Goal: Information Seeking & Learning: Learn about a topic

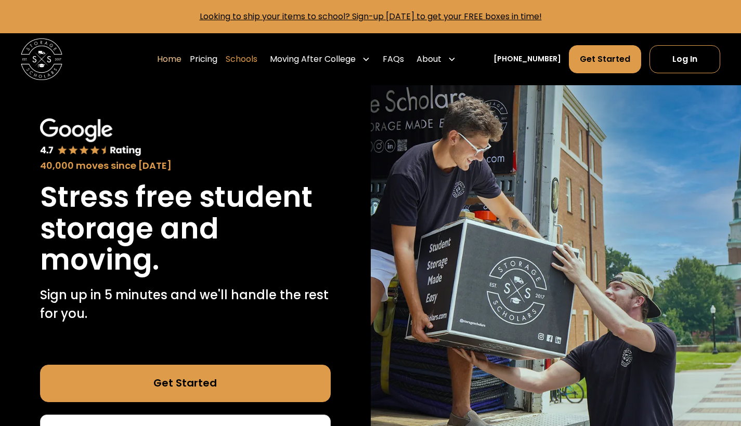
click at [249, 61] on link "Schools" at bounding box center [242, 59] width 32 height 29
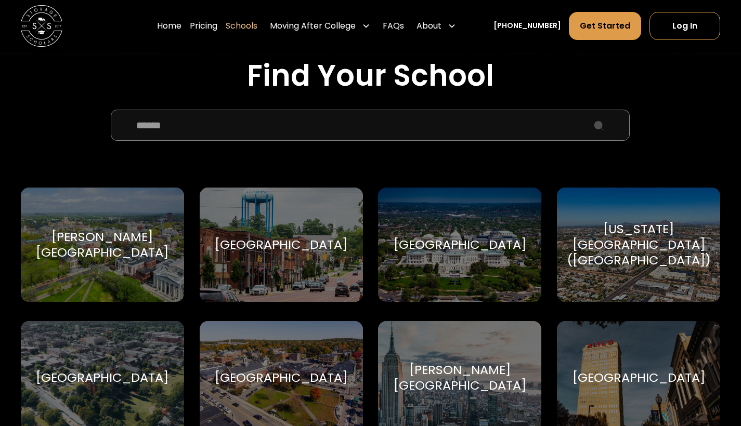
scroll to position [339, 0]
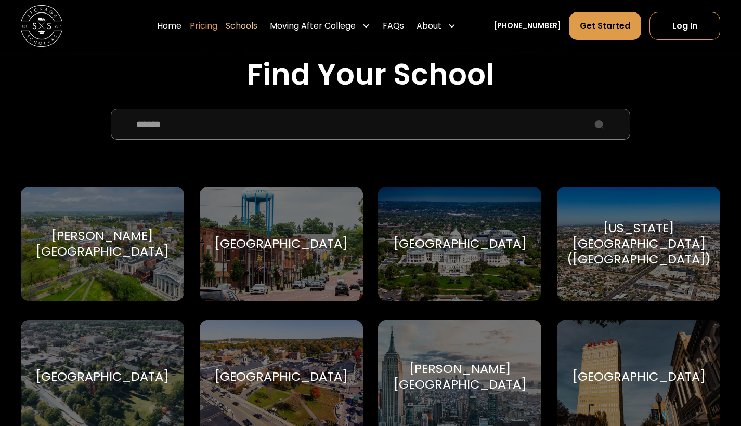
click at [217, 30] on link "Pricing" at bounding box center [204, 25] width 28 height 29
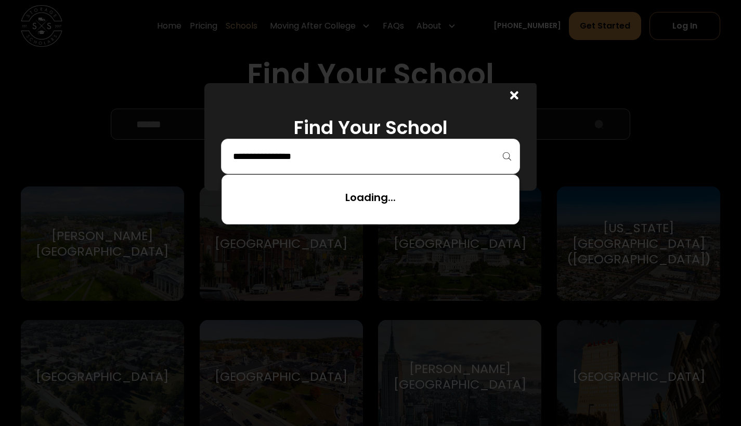
click at [347, 162] on input "search" at bounding box center [370, 157] width 277 height 18
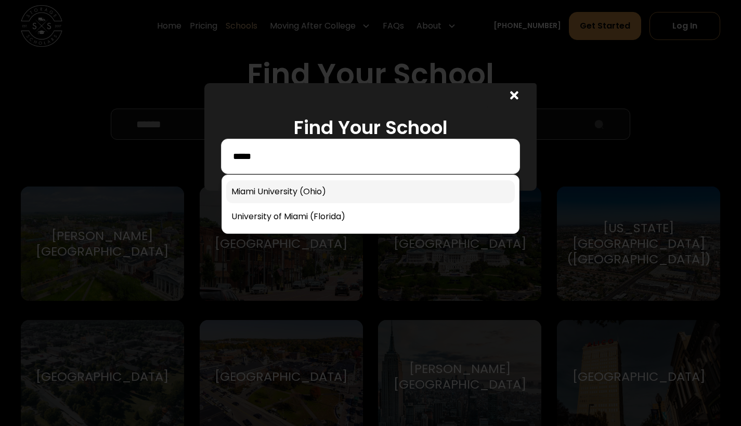
type input "*****"
click at [339, 197] on link at bounding box center [370, 191] width 289 height 23
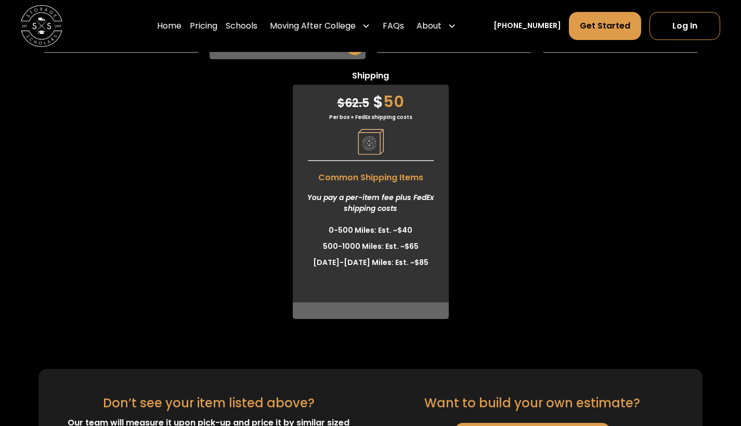
scroll to position [2941, 0]
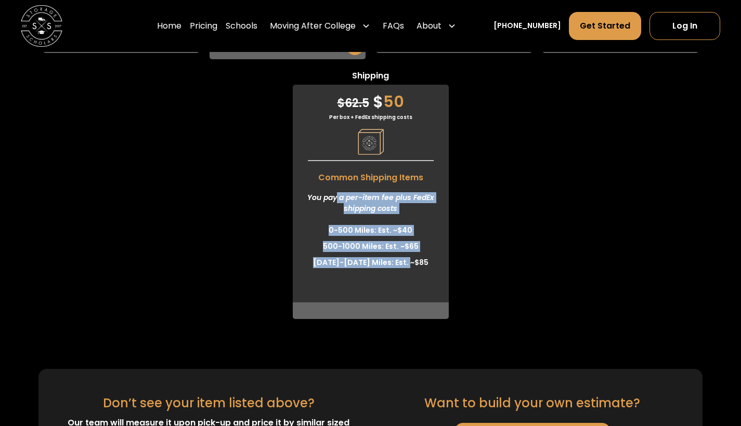
drag, startPoint x: 337, startPoint y: 198, endPoint x: 386, endPoint y: 291, distance: 104.9
click at [386, 291] on div "$ 62.5 $ 50 Per box + FedEx shipping costs Common Shipping Items You pay a per-…" at bounding box center [371, 202] width 156 height 234
click at [386, 290] on ul "0-500 Miles: Est. ~$[PHONE_NUMBER] Miles: Est. ~$[PHONE_NUMBER][DATE][DATE] Mil…" at bounding box center [371, 257] width 156 height 68
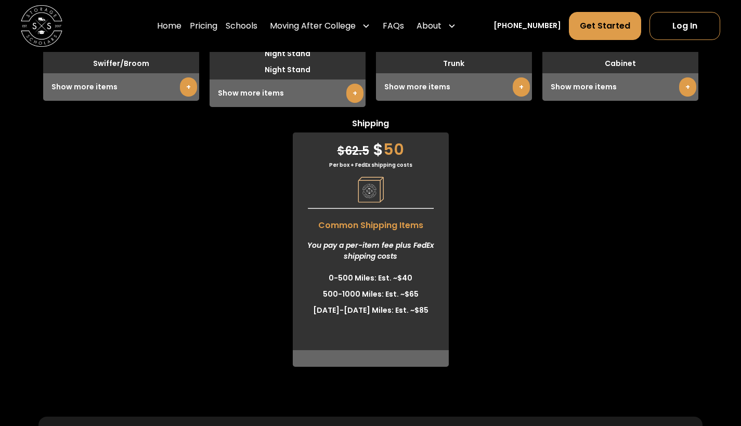
scroll to position [2891, 0]
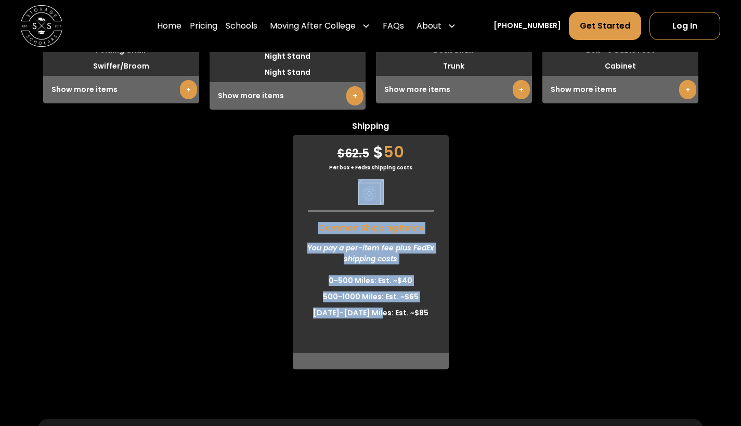
drag, startPoint x: 286, startPoint y: 194, endPoint x: 385, endPoint y: 320, distance: 160.4
click at [385, 320] on div "Small $ 17.5 $ 14 Per item monthly Common Small Items Anything smaller than a b…" at bounding box center [370, 111] width 741 height 518
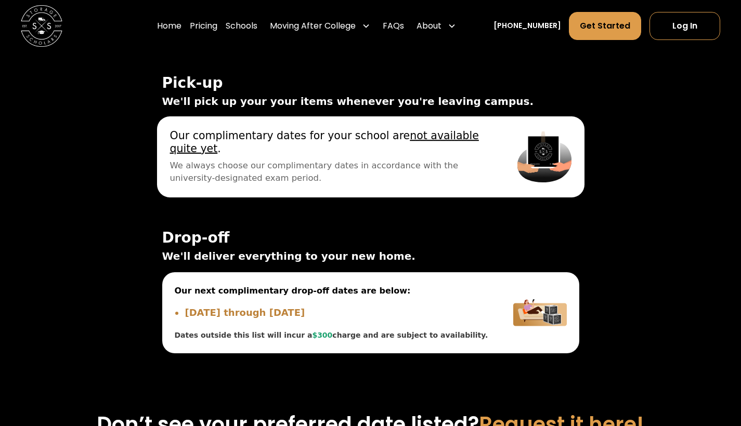
scroll to position [3515, 0]
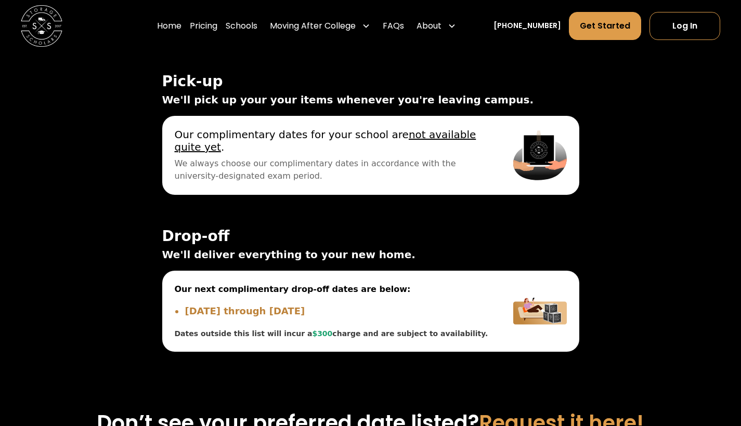
drag, startPoint x: 285, startPoint y: 231, endPoint x: 308, endPoint y: 265, distance: 41.2
click at [308, 265] on div "Drop-off We'll deliver everything to your new home. Our next complimentary drop…" at bounding box center [370, 290] width 417 height 124
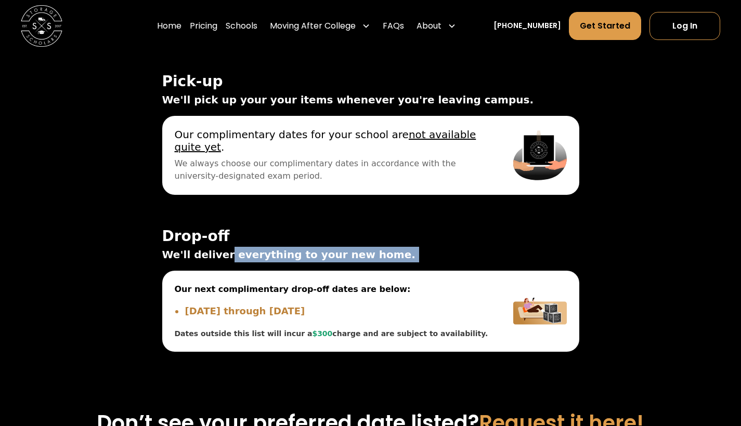
click at [308, 265] on div "Drop-off We'll deliver everything to your new home. Our next complimentary drop…" at bounding box center [370, 290] width 417 height 124
click at [308, 255] on span "We'll deliver everything to your new home." at bounding box center [370, 255] width 417 height 16
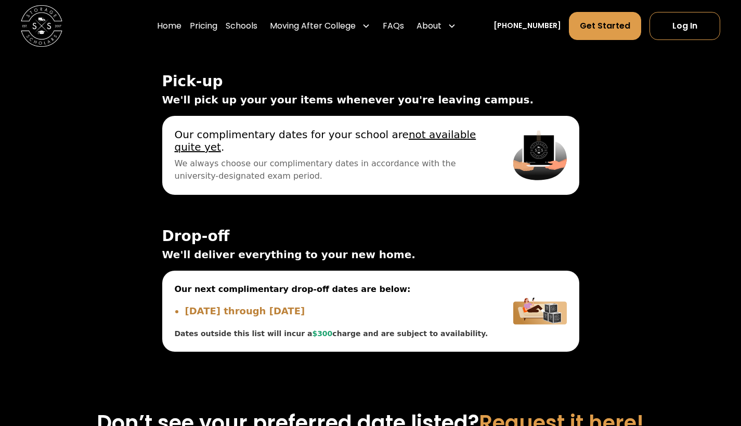
click at [308, 255] on span "We'll deliver everything to your new home." at bounding box center [370, 255] width 417 height 16
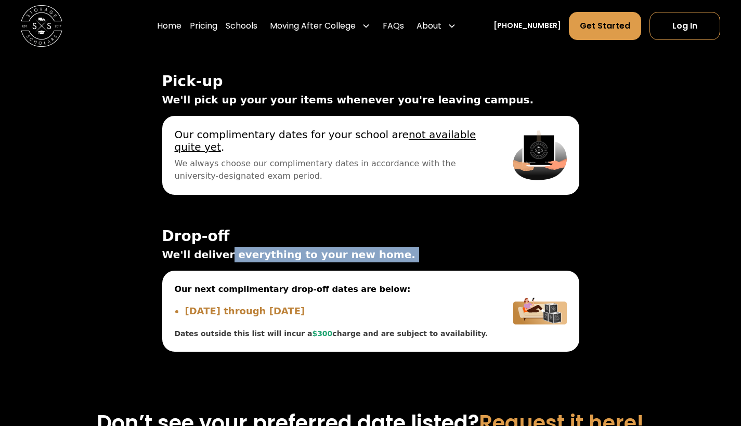
click at [308, 255] on span "We'll deliver everything to your new home." at bounding box center [370, 255] width 417 height 16
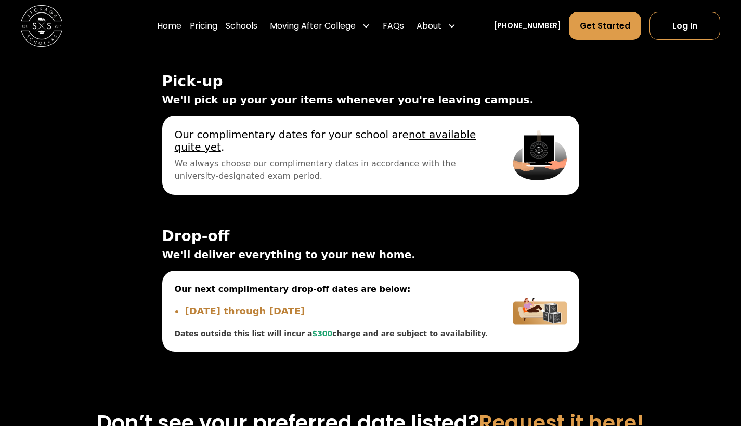
click at [269, 242] on span "Drop-off" at bounding box center [370, 236] width 417 height 17
drag, startPoint x: 160, startPoint y: 222, endPoint x: 413, endPoint y: 259, distance: 255.4
click at [413, 259] on div "On Campus Off Campus Pick-up ☀️ Summer Pick-up Dates ☀️ Lock your items in your…" at bounding box center [371, 219] width 442 height 317
click at [419, 231] on span "Drop-off" at bounding box center [370, 236] width 417 height 17
drag, startPoint x: 413, startPoint y: 212, endPoint x: 491, endPoint y: 251, distance: 87.0
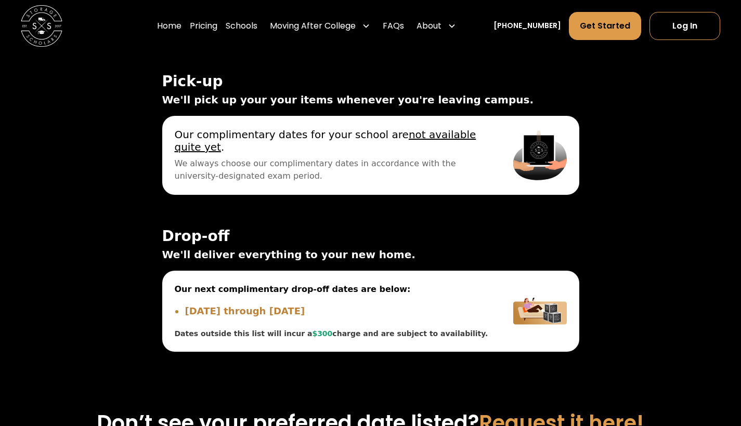
click at [491, 251] on div "Pick-up We'll pick up your your items whenever you're leaving campus. Our next …" at bounding box center [370, 212] width 417 height 279
click at [491, 251] on span "We'll deliver everything to your new home." at bounding box center [370, 255] width 417 height 16
drag, startPoint x: 491, startPoint y: 251, endPoint x: 491, endPoint y: 238, distance: 13.0
click at [491, 250] on span "We'll deliver everything to your new home." at bounding box center [370, 255] width 417 height 16
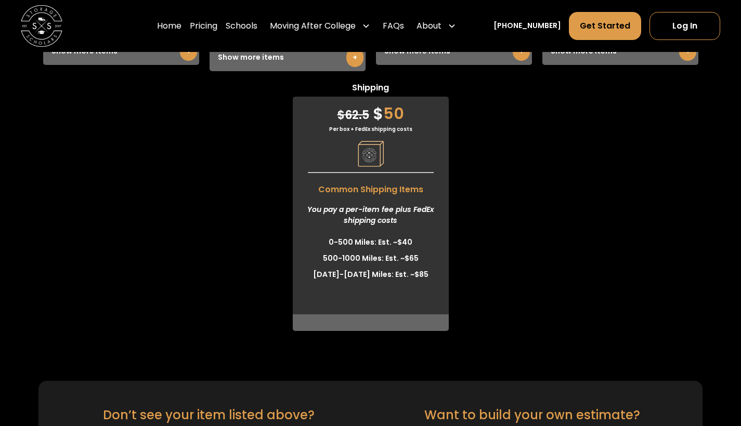
scroll to position [2949, 0]
